Goal: Task Accomplishment & Management: Manage account settings

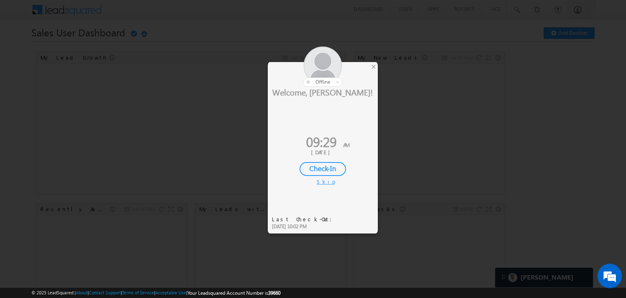
click at [323, 166] on div "Check-In" at bounding box center [323, 169] width 46 height 14
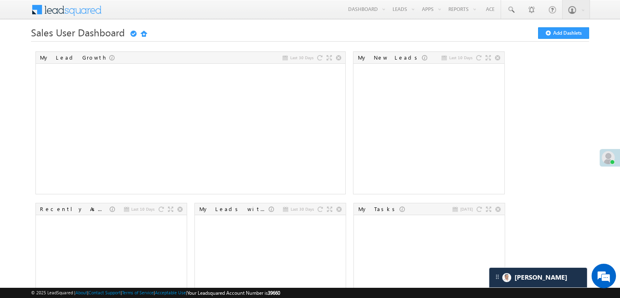
click at [609, 154] on span at bounding box center [608, 157] width 13 height 13
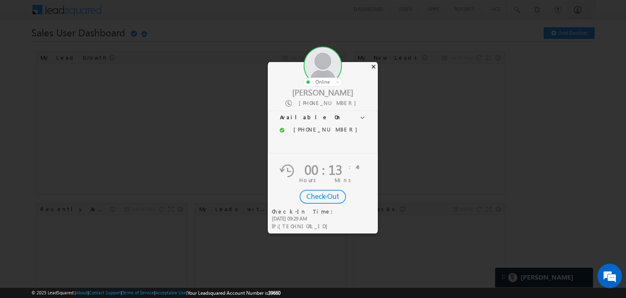
click at [376, 65] on div "×" at bounding box center [373, 66] width 9 height 9
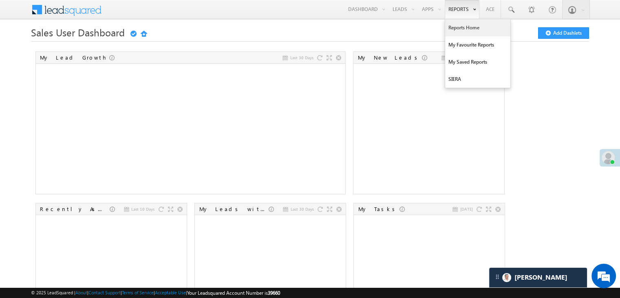
click at [459, 30] on link "Reports Home" at bounding box center [477, 27] width 65 height 17
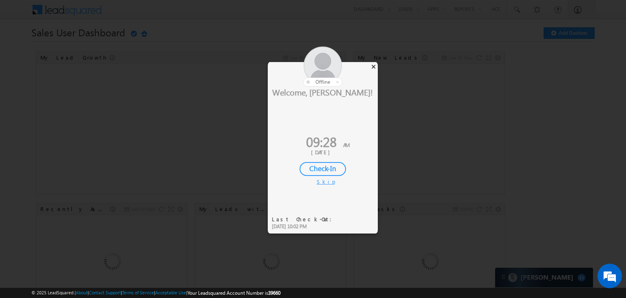
click at [373, 69] on div "×" at bounding box center [373, 66] width 9 height 9
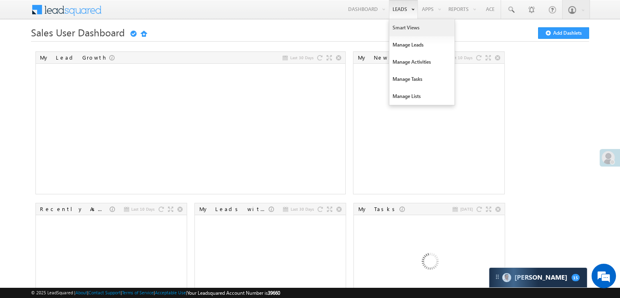
click at [393, 24] on link "Smart Views" at bounding box center [421, 27] width 65 height 17
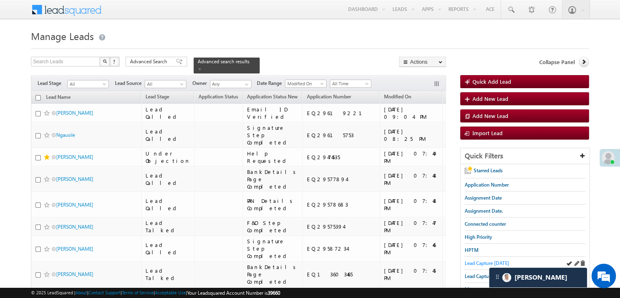
click at [476, 263] on span "Lead Capture today" at bounding box center [487, 263] width 44 height 6
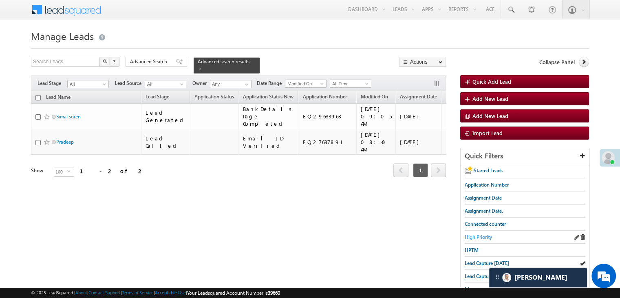
click at [486, 236] on span "High Priority" at bounding box center [478, 237] width 27 height 6
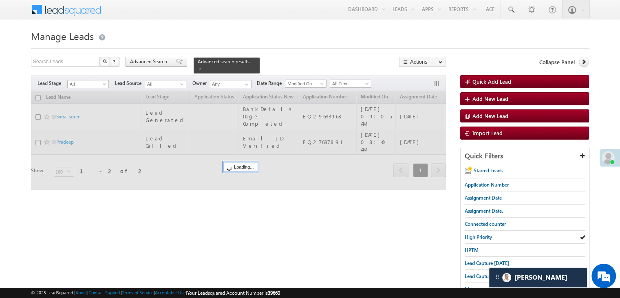
click at [141, 62] on span "Advanced Search" at bounding box center [150, 61] width 40 height 7
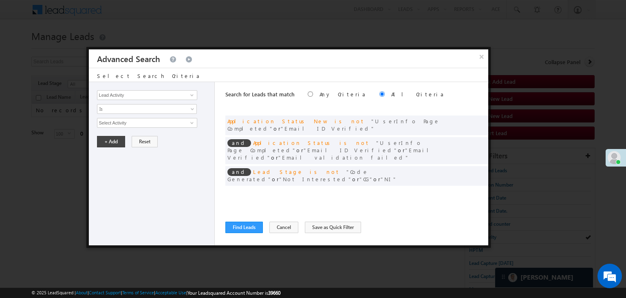
click at [465, 188] on div "and Assignment Date is between 07/01/25 and 07/01/25" at bounding box center [356, 194] width 263 height 12
click at [468, 190] on span at bounding box center [470, 193] width 6 height 6
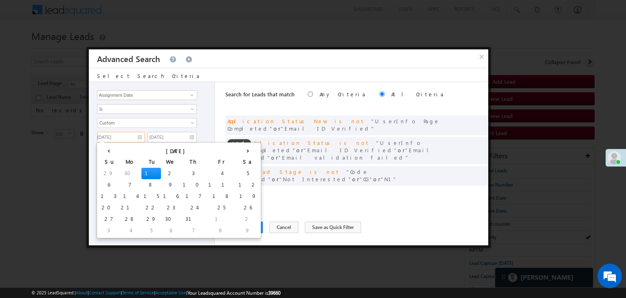
click at [139, 137] on input "07/01/25" at bounding box center [121, 137] width 48 height 11
click at [236, 146] on th "›" at bounding box center [247, 150] width 23 height 12
click at [240, 146] on th "›" at bounding box center [250, 150] width 20 height 12
click at [216, 193] on td "19" at bounding box center [229, 195] width 26 height 11
type input "[DATE]"
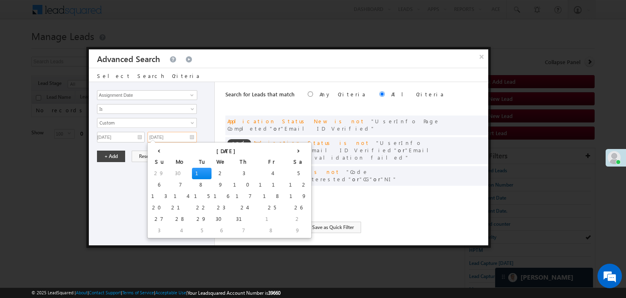
click at [185, 136] on input "07/01/25" at bounding box center [172, 137] width 49 height 11
click at [287, 149] on th "›" at bounding box center [298, 150] width 23 height 12
click at [290, 149] on th "›" at bounding box center [300, 150] width 20 height 12
click at [267, 206] on td "26" at bounding box center [280, 207] width 26 height 11
type input "[DATE]"
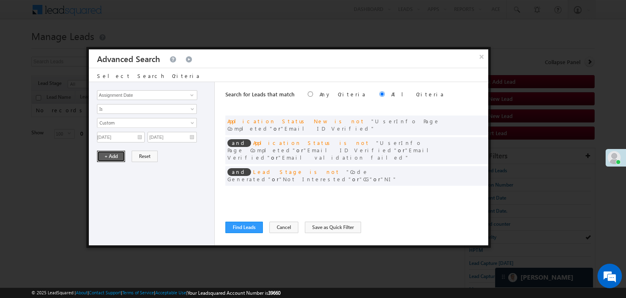
click at [102, 157] on button "+ Add" at bounding box center [111, 155] width 28 height 11
click at [249, 223] on button "Find Leads" at bounding box center [244, 226] width 38 height 11
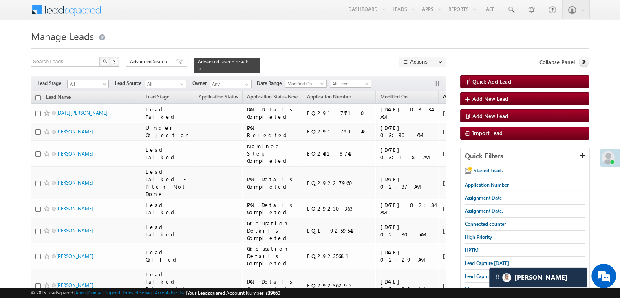
click at [439, 95] on link "Assignment Date" at bounding box center [461, 97] width 45 height 11
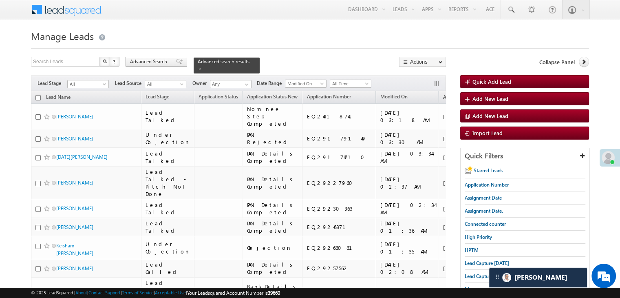
click at [168, 63] on span "Advanced Search" at bounding box center [150, 61] width 40 height 7
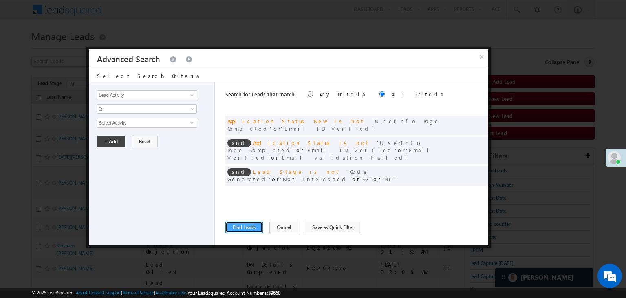
click at [238, 224] on button "Find Leads" at bounding box center [244, 226] width 38 height 11
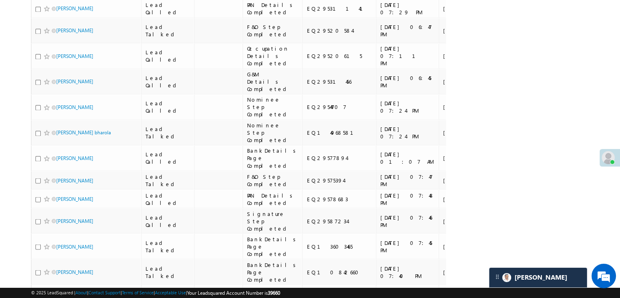
scroll to position [1386, 0]
checkbox input "true"
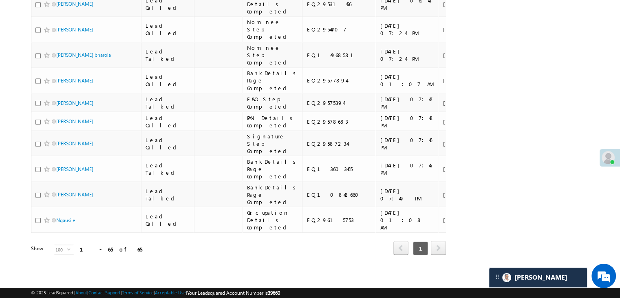
scroll to position [1753, 0]
checkbox input "true"
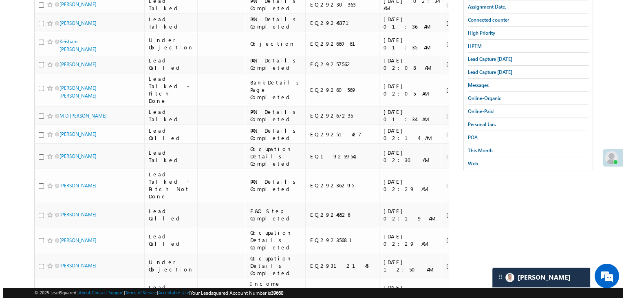
scroll to position [41, 0]
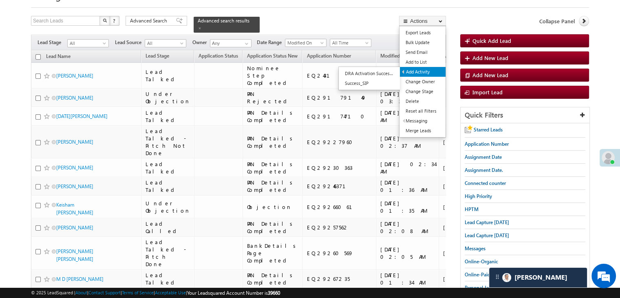
click at [424, 71] on link "Add Activity" at bounding box center [423, 72] width 46 height 10
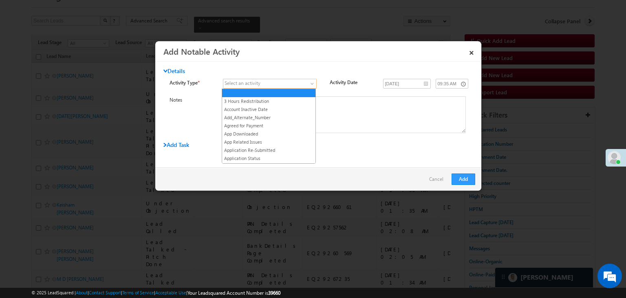
click at [292, 80] on span at bounding box center [264, 83] width 83 height 7
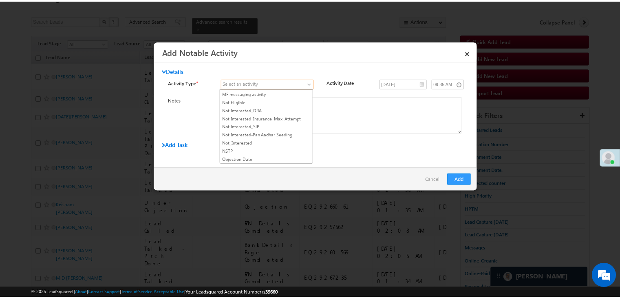
scroll to position [693, 0]
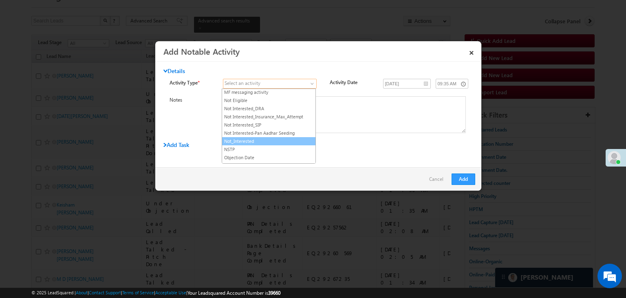
click at [257, 137] on link "Not_Interested" at bounding box center [268, 140] width 93 height 7
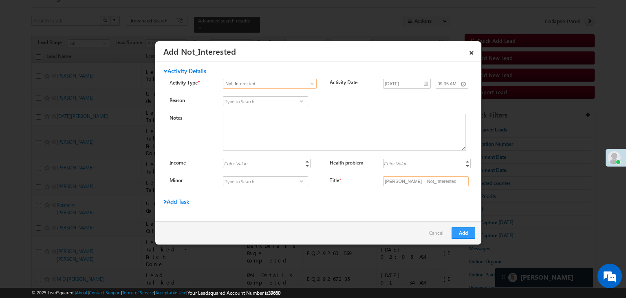
click at [427, 182] on input "Rehan saiyad - Not_Interested" at bounding box center [426, 181] width 86 height 10
click at [426, 180] on input "Title *" at bounding box center [426, 181] width 86 height 10
type input "na"
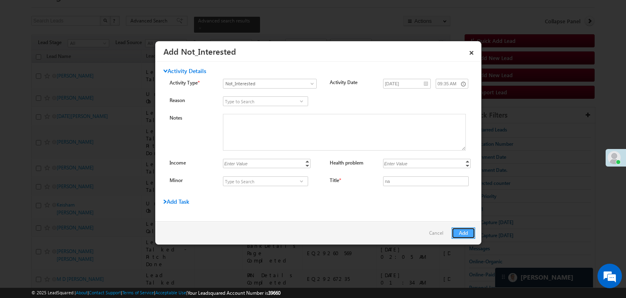
click at [459, 229] on button "Add" at bounding box center [464, 232] width 24 height 11
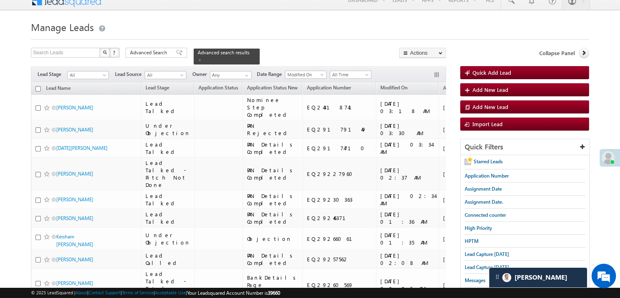
scroll to position [0, 0]
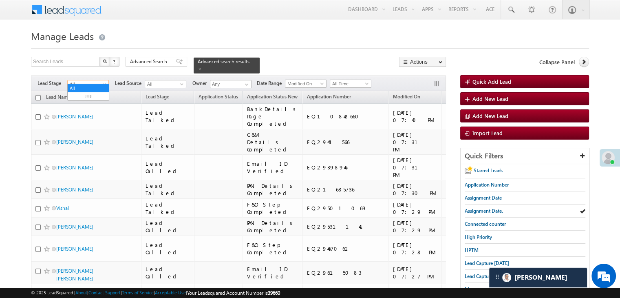
click at [82, 80] on span "All" at bounding box center [87, 83] width 39 height 7
click at [94, 96] on link "Not Interested" at bounding box center [88, 91] width 41 height 7
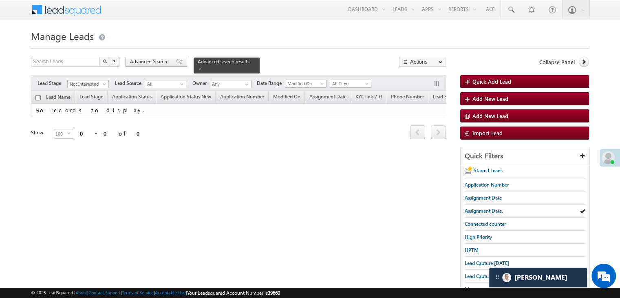
click at [157, 61] on span "Advanced Search" at bounding box center [150, 61] width 40 height 7
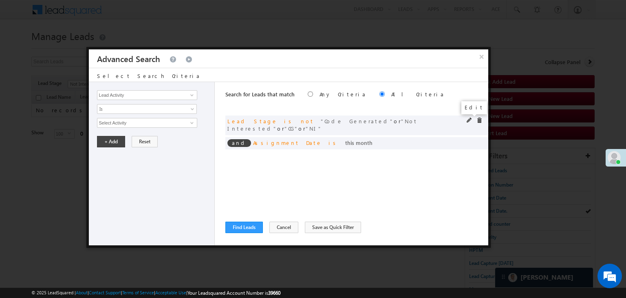
click at [468, 120] on span at bounding box center [470, 120] width 6 height 6
click at [478, 119] on span at bounding box center [480, 120] width 6 height 6
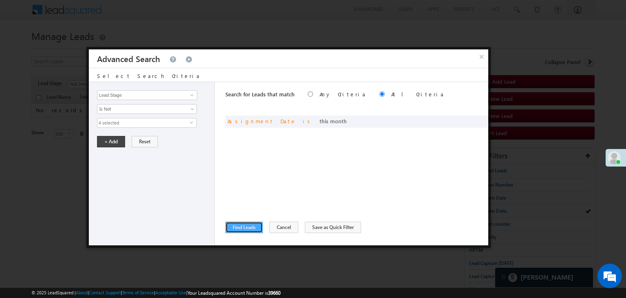
click at [238, 225] on button "Find Leads" at bounding box center [244, 226] width 38 height 11
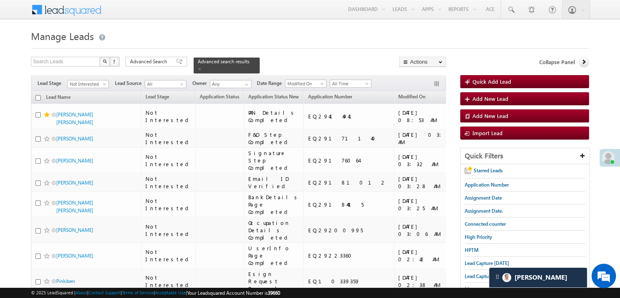
click at [461, 94] on span "Assignment Date" at bounding box center [479, 96] width 37 height 6
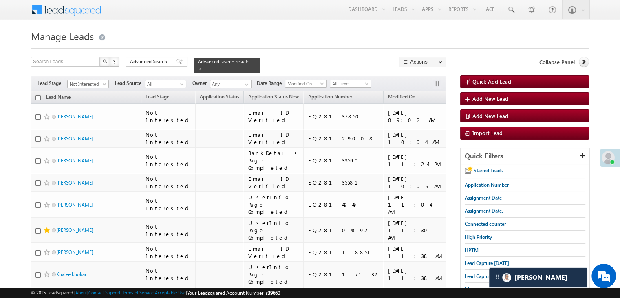
click at [451, 94] on span "Assignment Date" at bounding box center [469, 97] width 37 height 6
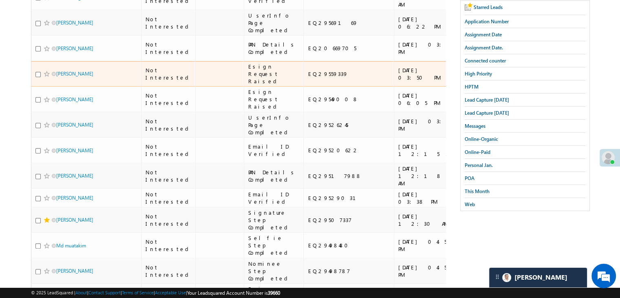
scroll to position [0, 0]
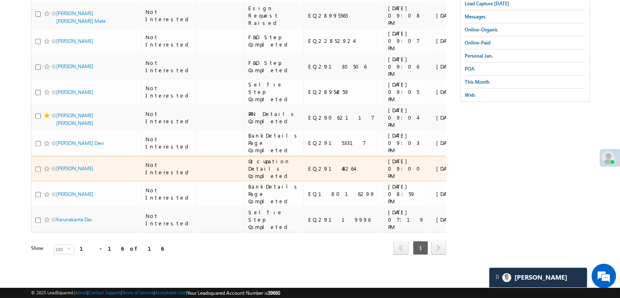
scroll to position [629, 0]
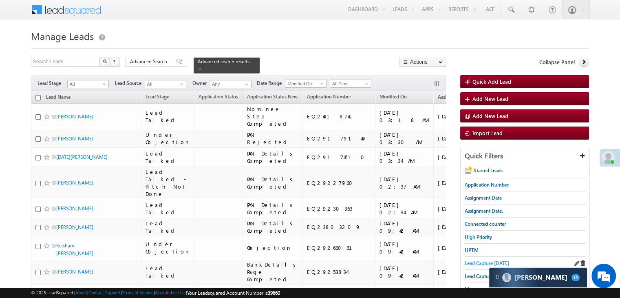
click at [479, 260] on span "Lead Capture [DATE]" at bounding box center [487, 263] width 44 height 6
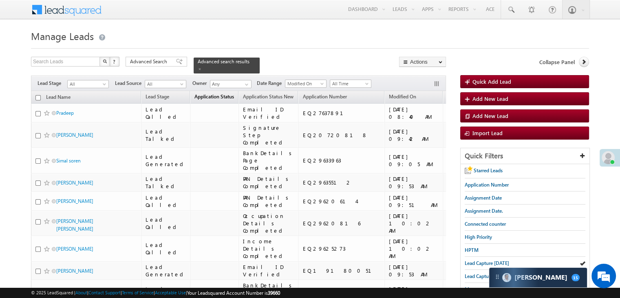
click at [196, 93] on span "Application Status" at bounding box center [214, 96] width 40 height 6
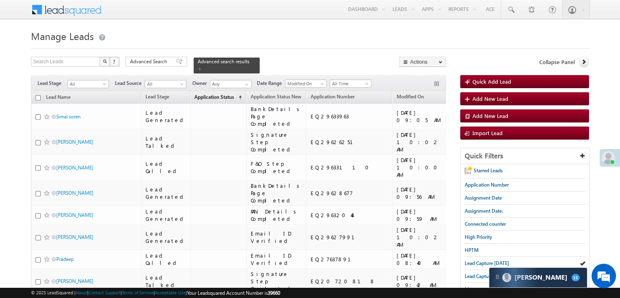
click at [196, 94] on span "Application Status" at bounding box center [214, 97] width 40 height 6
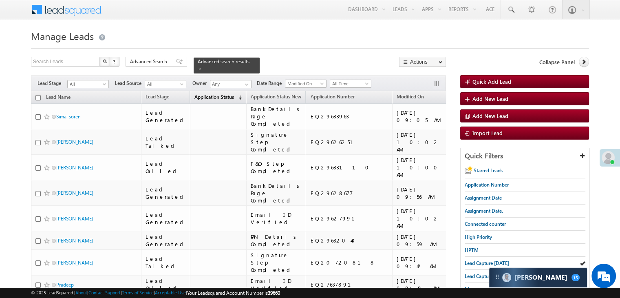
click at [196, 94] on span "Application Status" at bounding box center [214, 97] width 40 height 6
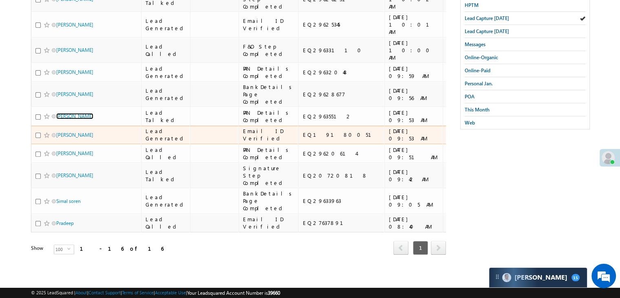
scroll to position [629, 0]
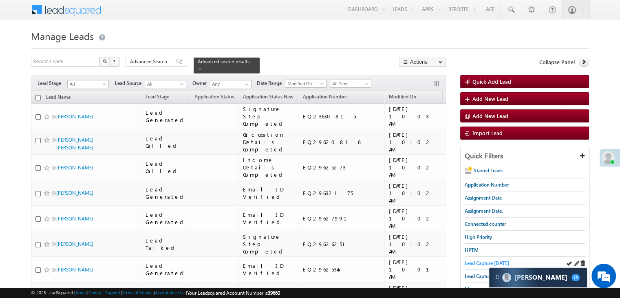
click at [491, 260] on span "Lead Capture [DATE]" at bounding box center [487, 263] width 44 height 6
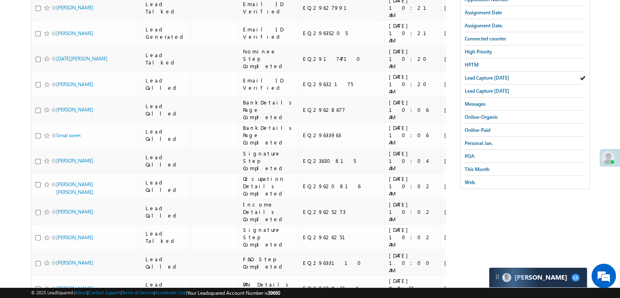
scroll to position [186, 0]
click at [478, 75] on span "Lead Capture today" at bounding box center [487, 77] width 44 height 6
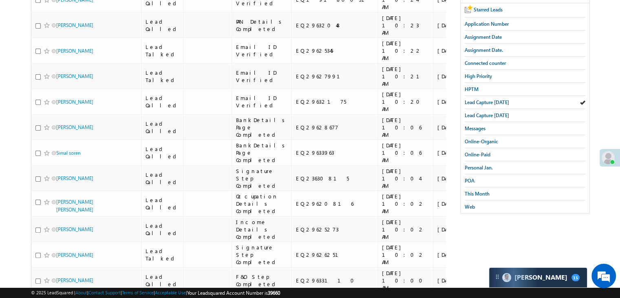
scroll to position [163, 0]
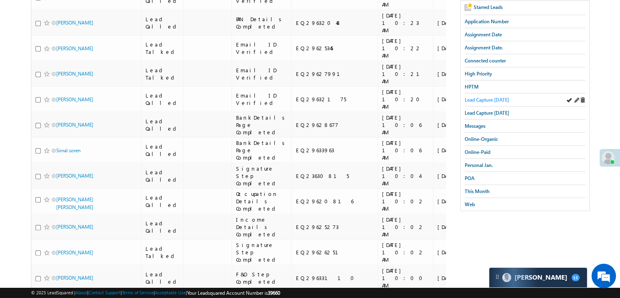
click at [486, 97] on span "Lead Capture today" at bounding box center [487, 100] width 44 height 6
click at [482, 188] on span "This Month" at bounding box center [477, 191] width 25 height 6
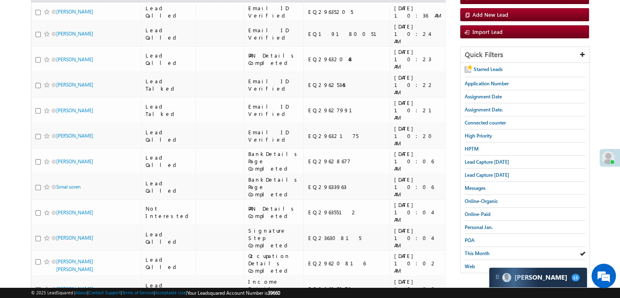
scroll to position [93, 0]
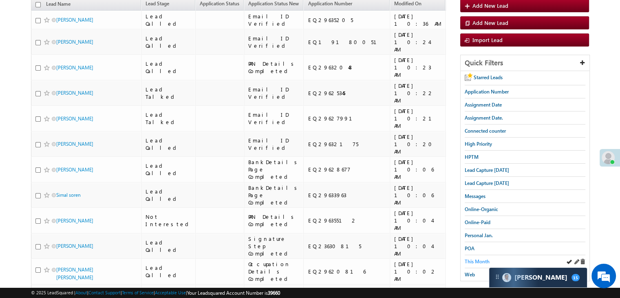
click at [479, 258] on span "This Month" at bounding box center [477, 261] width 25 height 6
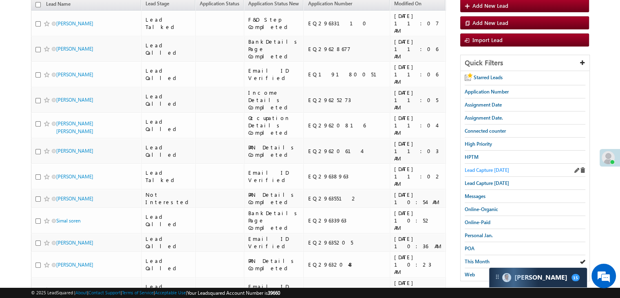
click at [479, 167] on span "Lead Capture [DATE]" at bounding box center [487, 170] width 44 height 6
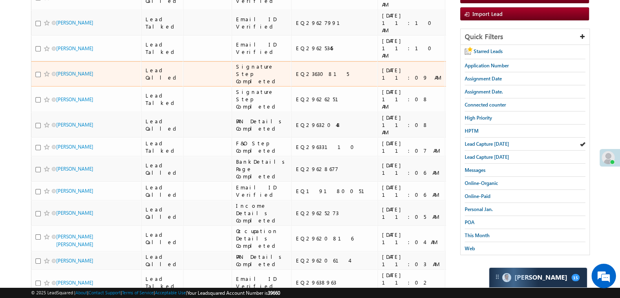
scroll to position [119, 0]
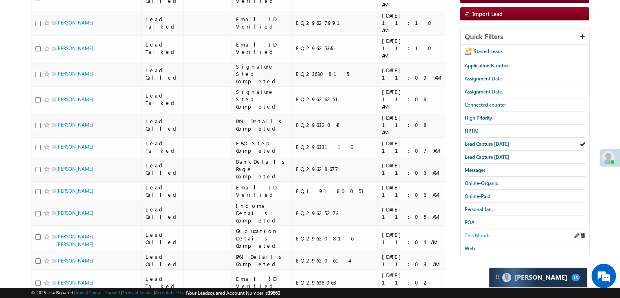
click at [469, 232] on span "This Month" at bounding box center [477, 235] width 25 height 6
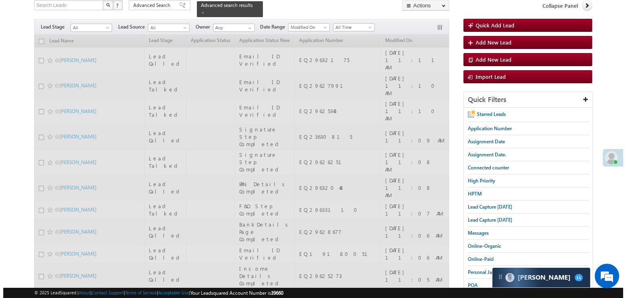
scroll to position [0, 0]
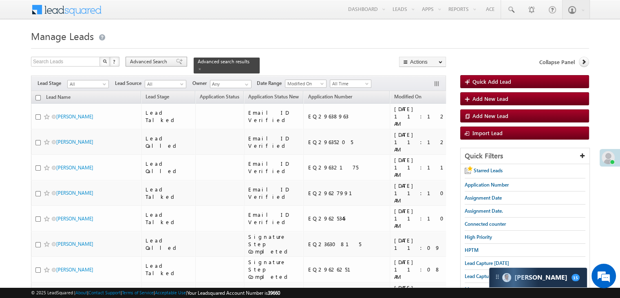
click at [139, 62] on span "Advanced Search" at bounding box center [150, 61] width 40 height 7
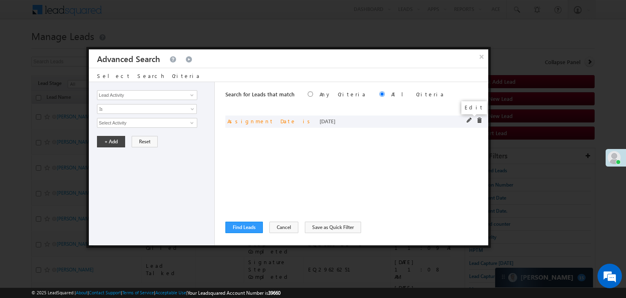
click at [468, 119] on span at bounding box center [470, 120] width 6 height 6
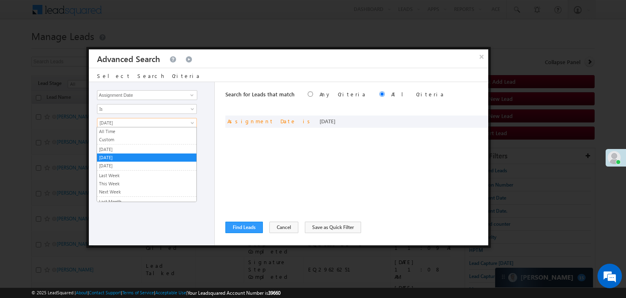
click at [169, 124] on span "[DATE]" at bounding box center [141, 122] width 88 height 7
click at [135, 150] on link "[DATE]" at bounding box center [146, 149] width 99 height 7
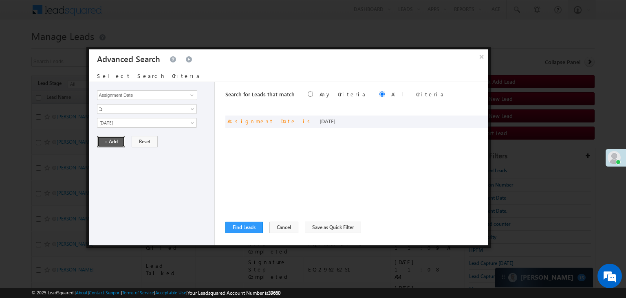
click at [118, 136] on button "+ Add" at bounding box center [111, 141] width 28 height 11
click at [247, 224] on button "Find Leads" at bounding box center [244, 226] width 38 height 11
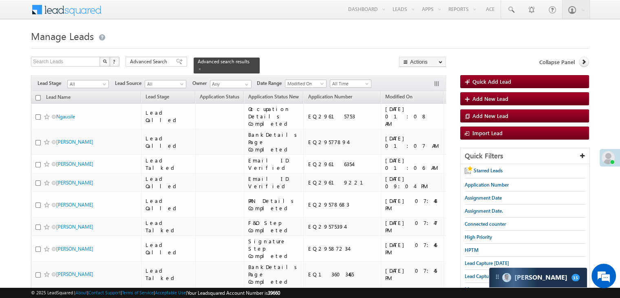
click at [38, 95] on input "checkbox" at bounding box center [37, 97] width 5 height 5
checkbox input "true"
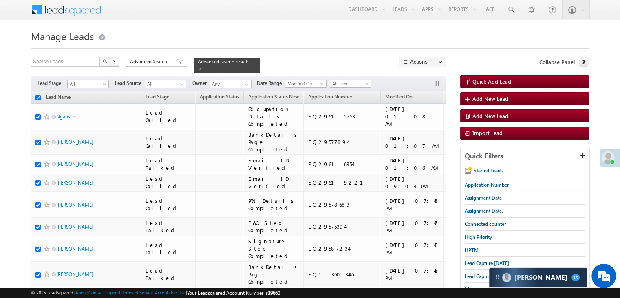
checkbox input "true"
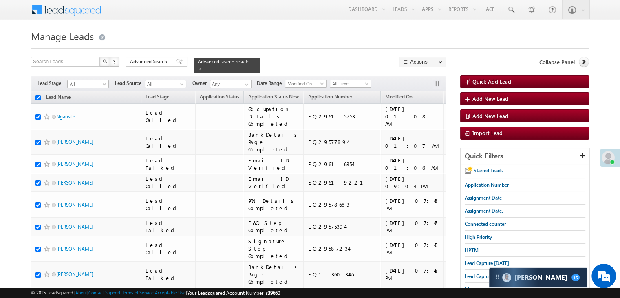
checkbox input "true"
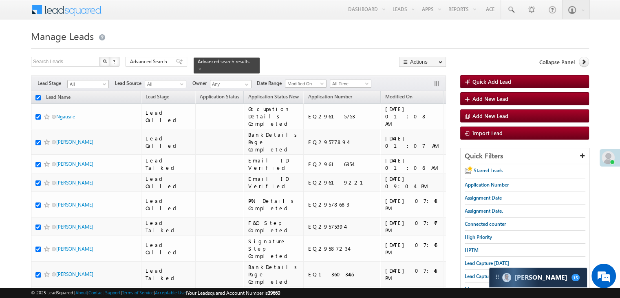
checkbox input "true"
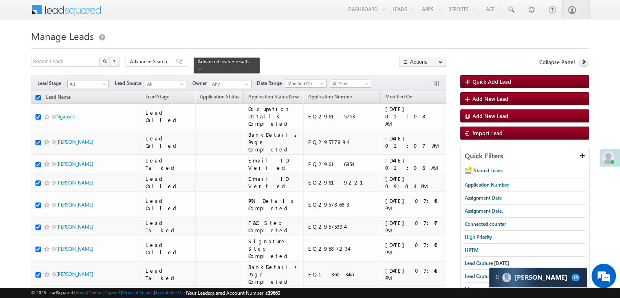
checkbox input "true"
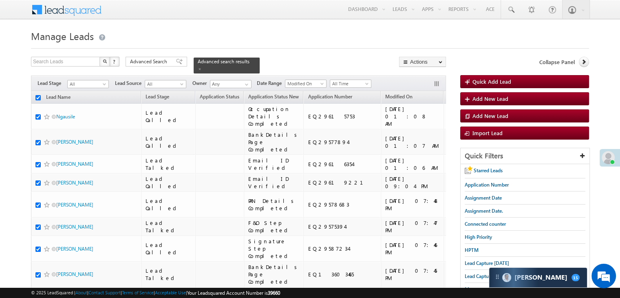
checkbox input "true"
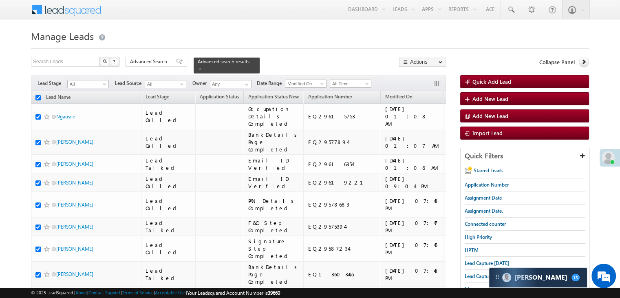
checkbox input "true"
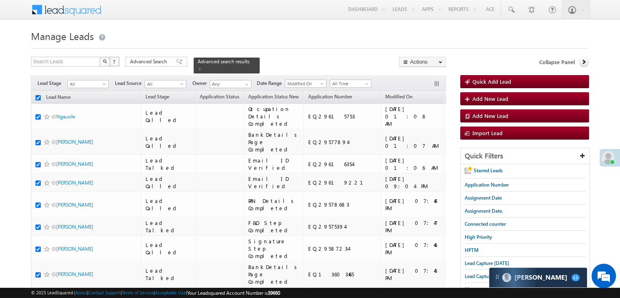
checkbox input "true"
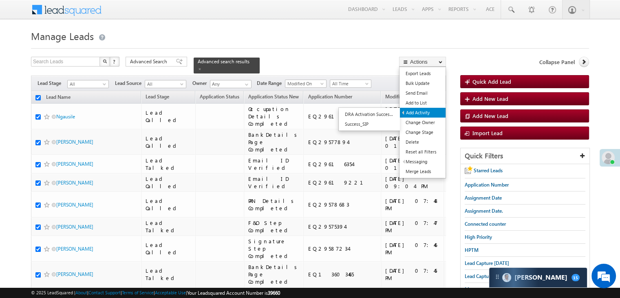
click at [429, 113] on link "Add Activity" at bounding box center [423, 113] width 46 height 10
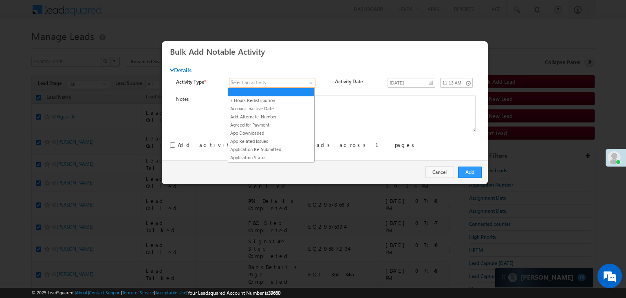
click at [300, 81] on span at bounding box center [268, 82] width 77 height 7
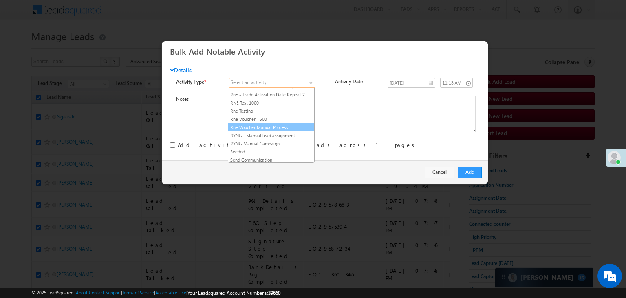
scroll to position [1019, 0]
click at [279, 128] on link "RYNG - Manual lead assignment" at bounding box center [271, 131] width 86 height 7
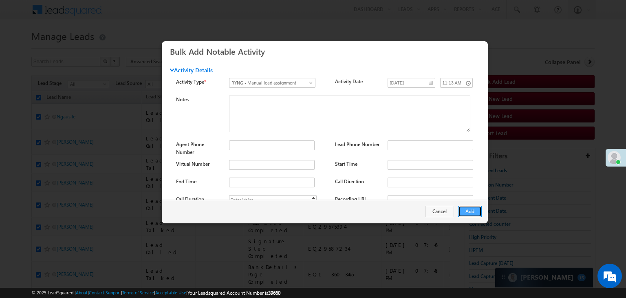
click at [473, 213] on button "Add" at bounding box center [470, 210] width 24 height 11
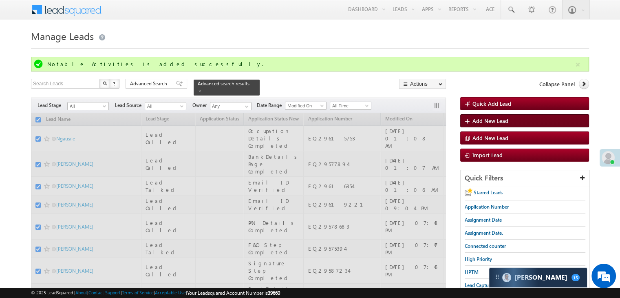
checkbox input "false"
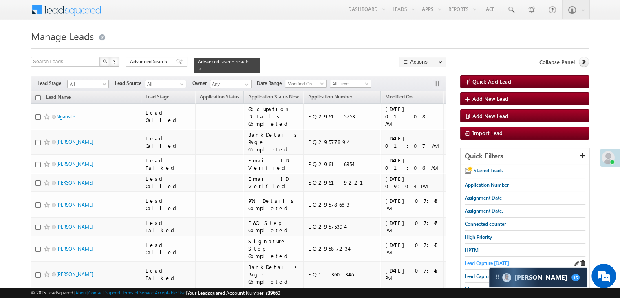
click at [477, 262] on span "Lead Capture [DATE]" at bounding box center [487, 263] width 44 height 6
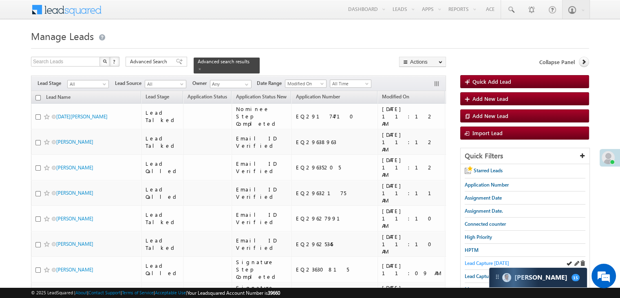
click at [490, 261] on span "Lead Capture [DATE]" at bounding box center [487, 263] width 44 height 6
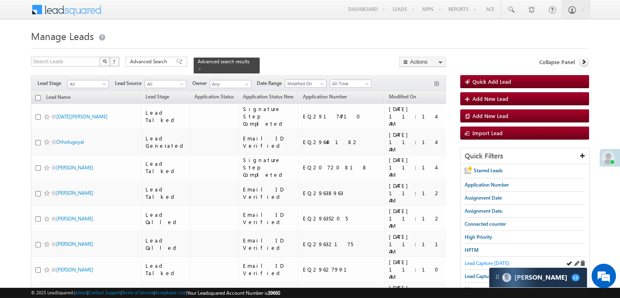
click at [496, 260] on span "Lead Capture [DATE]" at bounding box center [487, 263] width 44 height 6
click at [474, 263] on span "Lead Capture [DATE]" at bounding box center [487, 263] width 44 height 6
click at [492, 260] on span "Lead Capture [DATE]" at bounding box center [487, 263] width 44 height 6
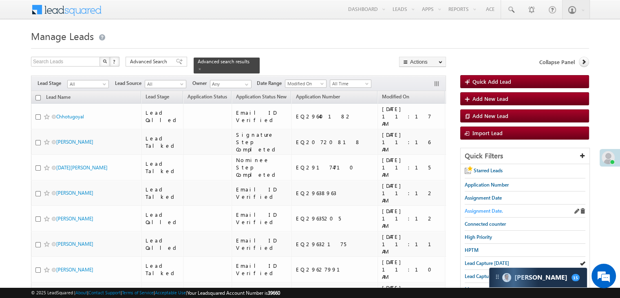
click at [497, 211] on span "Assignment Date." at bounding box center [484, 210] width 38 height 6
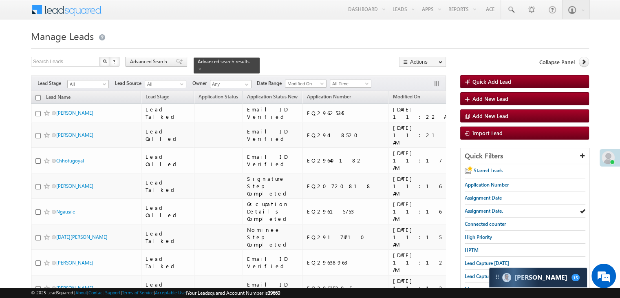
click at [178, 61] on div "Advanced Search" at bounding box center [157, 62] width 62 height 10
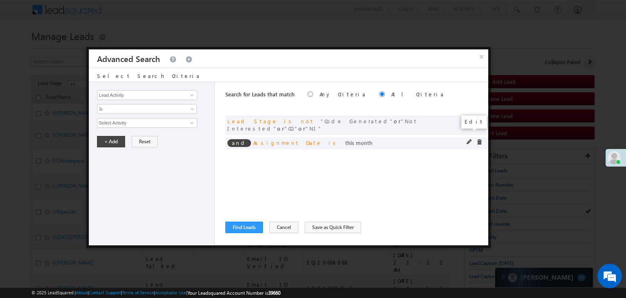
click at [468, 139] on span at bounding box center [470, 142] width 6 height 6
click at [126, 120] on span "This Month" at bounding box center [141, 122] width 88 height 7
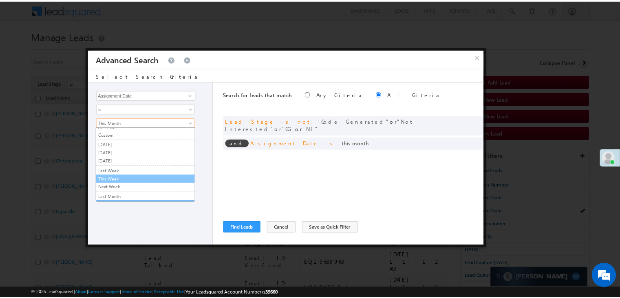
scroll to position [0, 0]
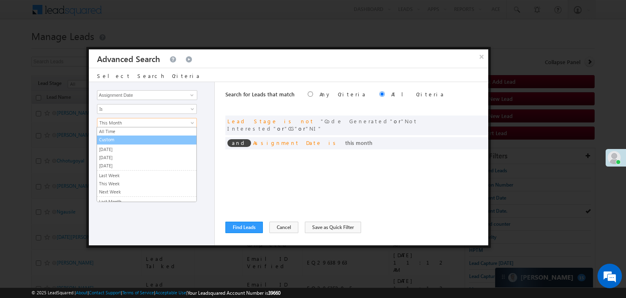
click at [120, 139] on link "Custom" at bounding box center [146, 139] width 99 height 7
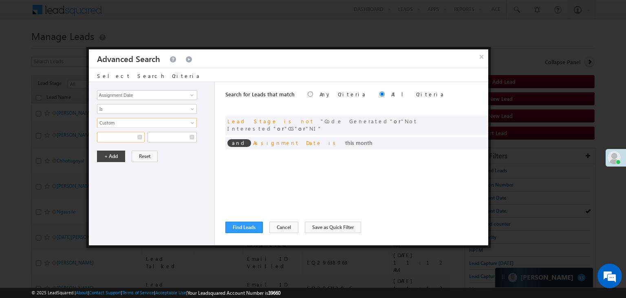
click at [120, 138] on input "text" at bounding box center [121, 137] width 48 height 11
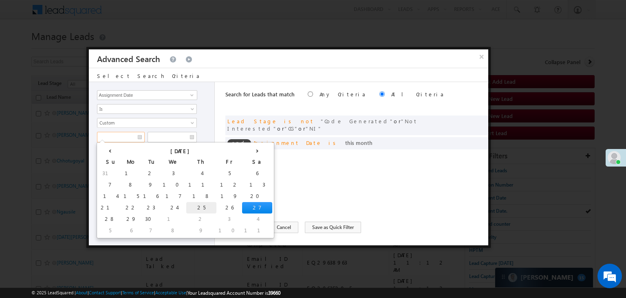
click at [186, 202] on td "25" at bounding box center [201, 207] width 30 height 11
type input "09/25/25"
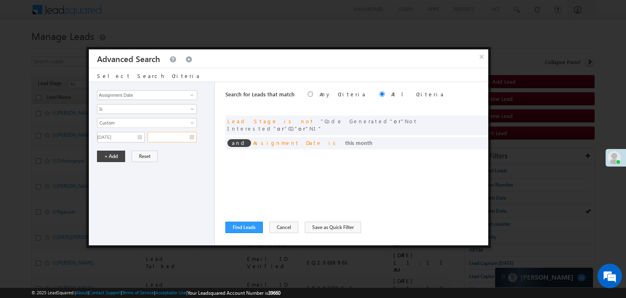
click at [181, 137] on input "text" at bounding box center [172, 137] width 49 height 11
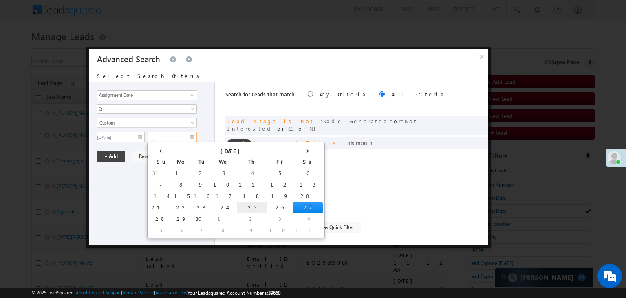
click at [237, 204] on td "25" at bounding box center [252, 207] width 30 height 11
type input "09/25/25"
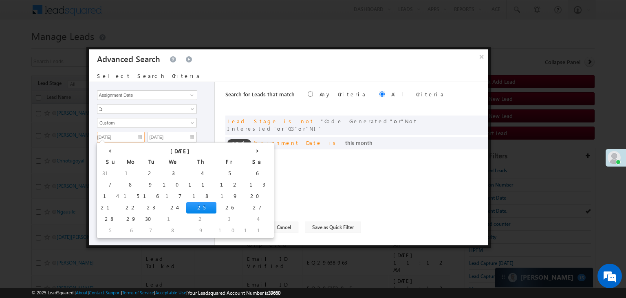
click at [135, 132] on input "09/25/25" at bounding box center [121, 137] width 48 height 11
click at [161, 207] on td "24" at bounding box center [174, 207] width 26 height 11
type input "09/24/25"
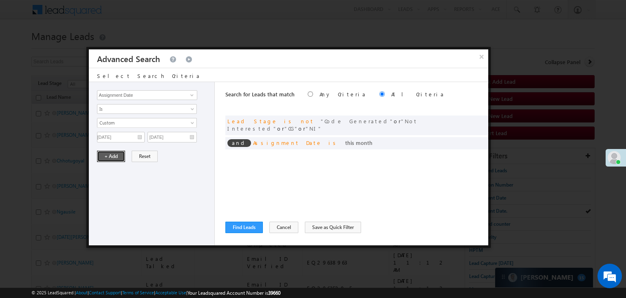
click at [110, 154] on button "+ Add" at bounding box center [111, 155] width 28 height 11
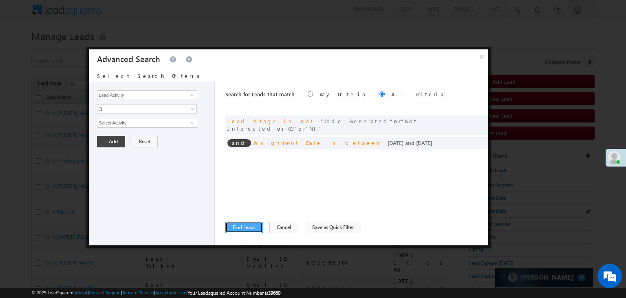
click at [231, 229] on button "Find Leads" at bounding box center [244, 226] width 38 height 11
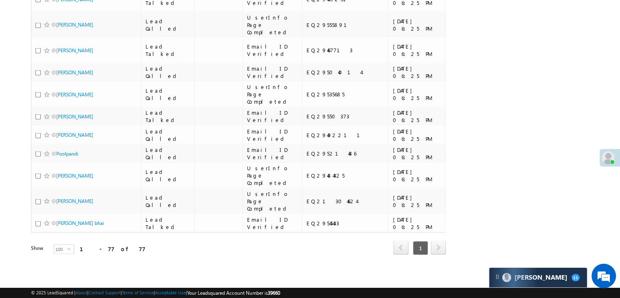
scroll to position [1804, 0]
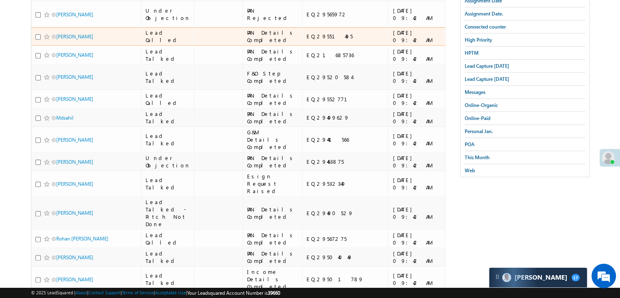
scroll to position [133, 0]
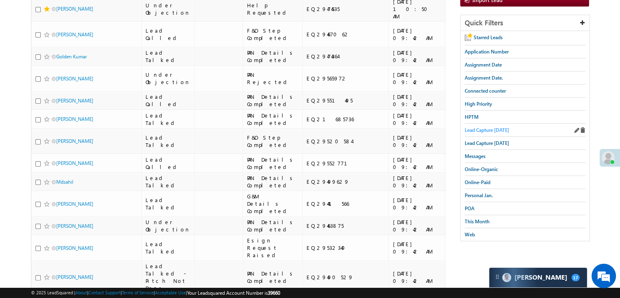
click at [501, 130] on span "Lead Capture today" at bounding box center [487, 130] width 44 height 6
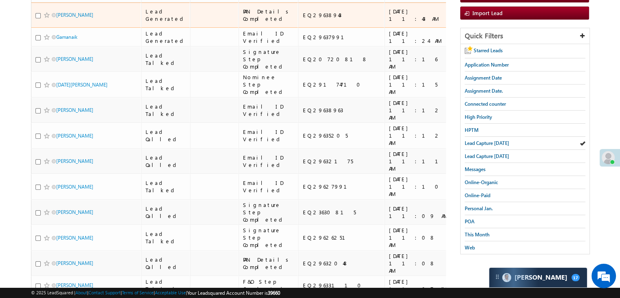
scroll to position [0, 0]
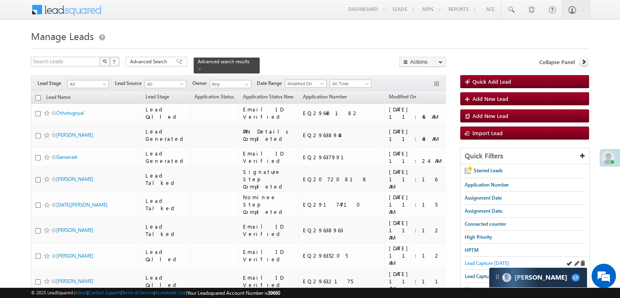
click at [470, 261] on span "Lead Capture today" at bounding box center [487, 263] width 44 height 6
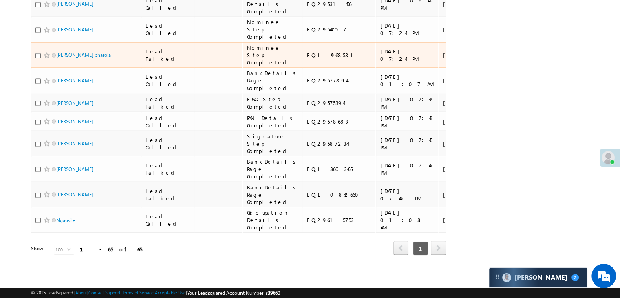
scroll to position [2582, 0]
click at [497, 62] on div "[URL][DOMAIN_NAME]" at bounding box center [522, 55] width 50 height 15
click at [497, 62] on div "https://angelbroking1-pk3em7sa.customui-test.leadsquared.com?leadId=fc0508a9-89…" at bounding box center [522, 55] width 50 height 15
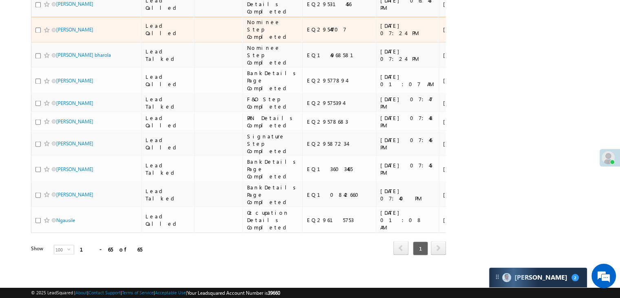
click at [497, 37] on div "https://angelbroking1-pk3em7sa.customui-test.leadsquared.com?leadId=fe1255bc-b4…" at bounding box center [522, 29] width 50 height 15
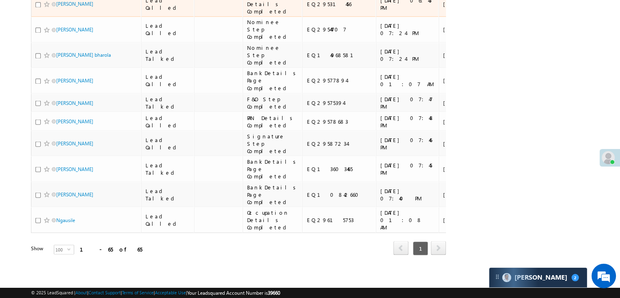
click at [497, 11] on div "https://angelbroking1-pk3em7sa.customui-test.leadsquared.com?leadId=50fe7d1e-20…" at bounding box center [522, 4] width 50 height 15
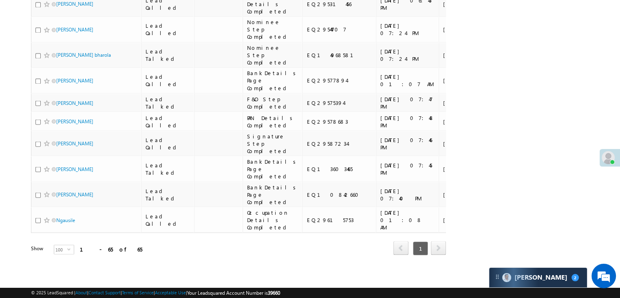
scroll to position [2256, 0]
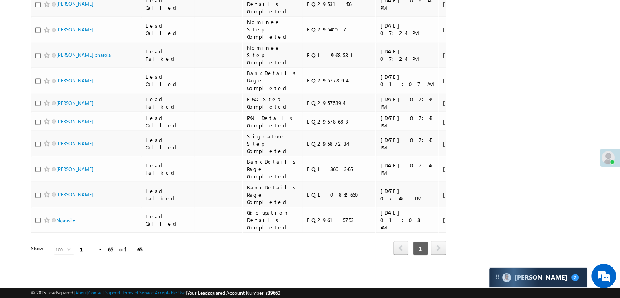
scroll to position [2174, 0]
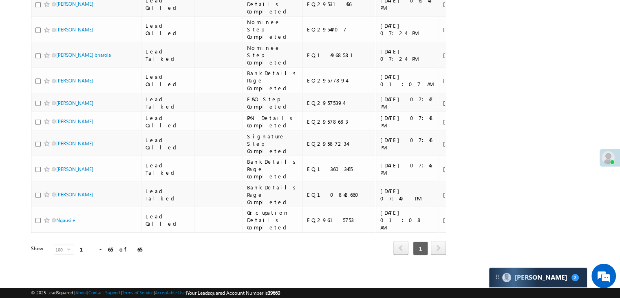
scroll to position [1685, 0]
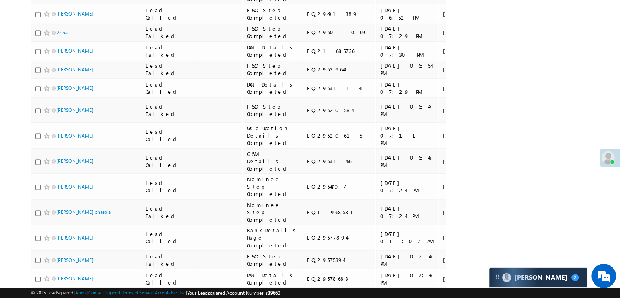
scroll to position [1277, 0]
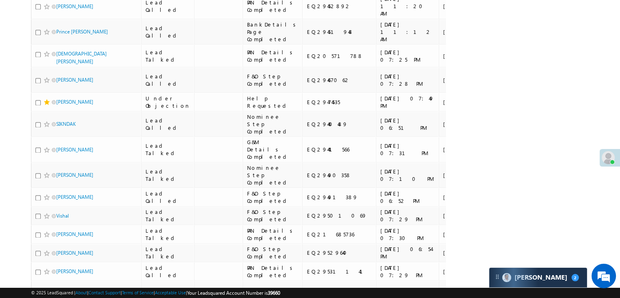
scroll to position [1114, 0]
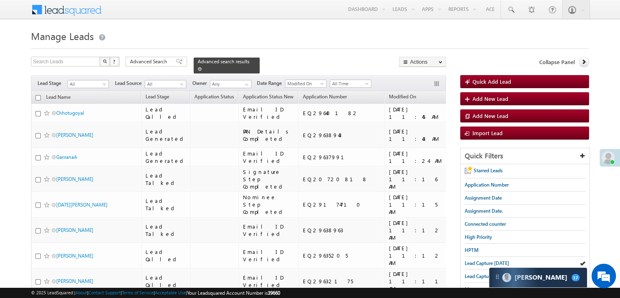
click at [202, 67] on span at bounding box center [200, 69] width 4 height 4
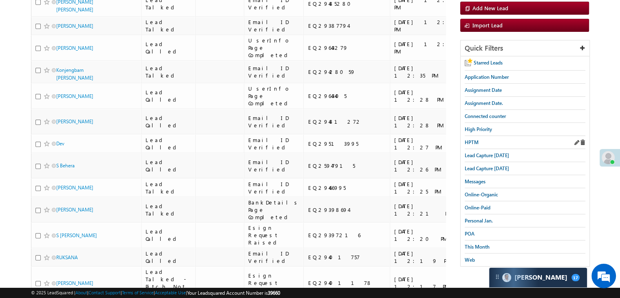
scroll to position [122, 0]
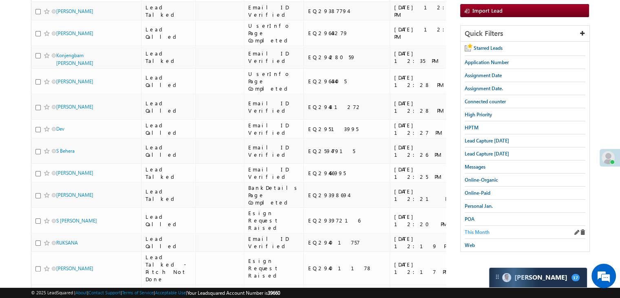
click at [482, 229] on span "This Month" at bounding box center [477, 232] width 25 height 6
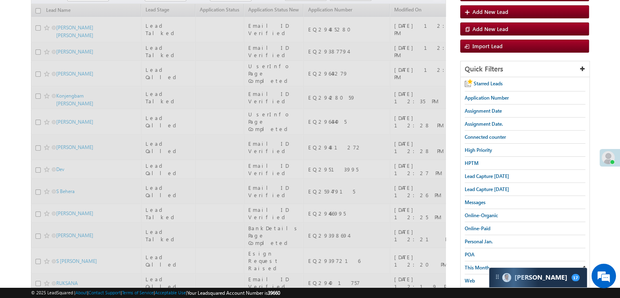
scroll to position [0, 0]
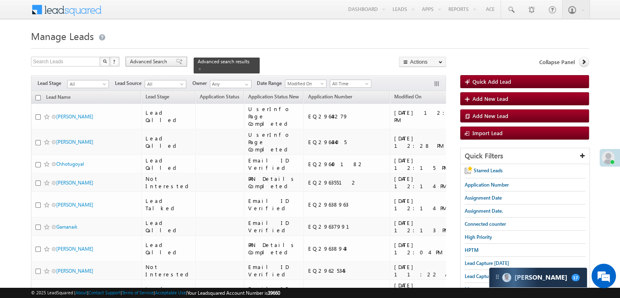
click at [157, 62] on span "Advanced Search" at bounding box center [150, 61] width 40 height 7
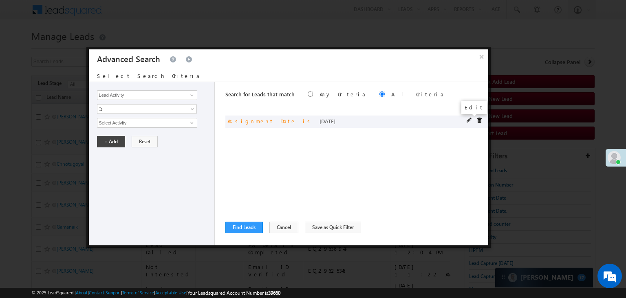
click at [469, 120] on span at bounding box center [470, 120] width 6 height 6
click at [133, 121] on span "[DATE]" at bounding box center [141, 122] width 88 height 7
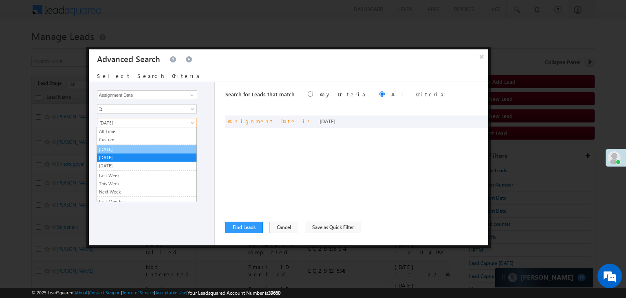
click at [123, 147] on link "[DATE]" at bounding box center [146, 149] width 99 height 7
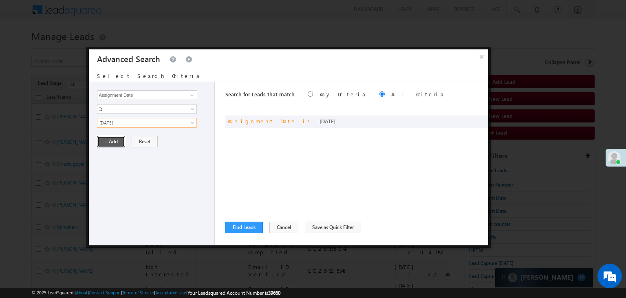
click at [117, 141] on button "+ Add" at bounding box center [111, 141] width 28 height 11
click at [233, 225] on button "Find Leads" at bounding box center [244, 226] width 38 height 11
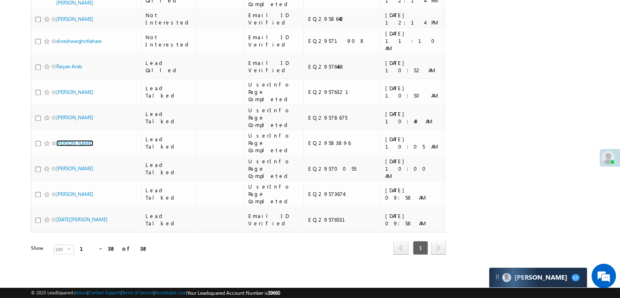
scroll to position [1671, 0]
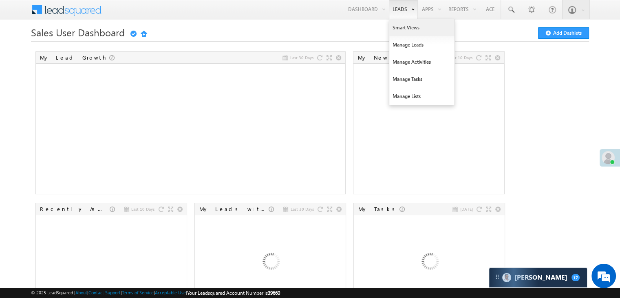
click at [404, 26] on link "Smart Views" at bounding box center [421, 27] width 65 height 17
